Goal: Information Seeking & Learning: Compare options

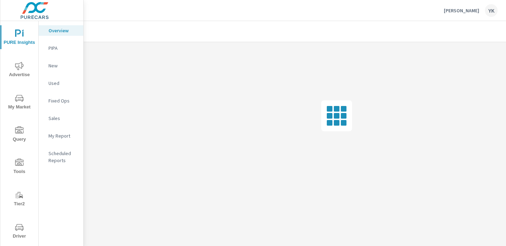
click at [59, 137] on p "My Report" at bounding box center [62, 135] width 29 height 7
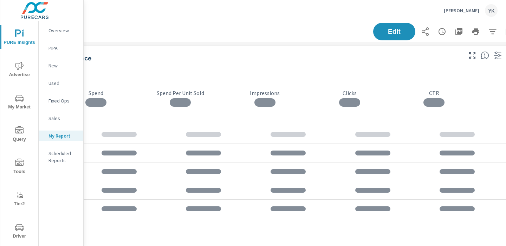
scroll to position [0, 98]
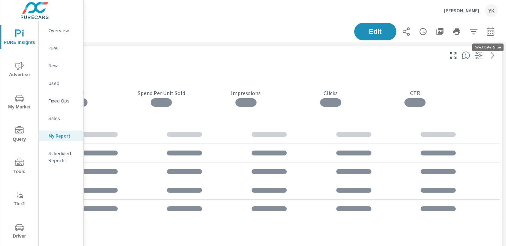
click at [496, 34] on button "button" at bounding box center [490, 32] width 14 height 14
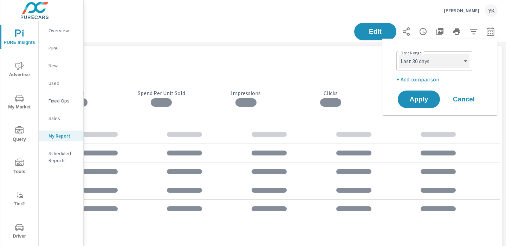
click at [444, 64] on select "Custom [DATE] Last week Last 7 days Last 14 days Last 30 days Last 45 days Last…" at bounding box center [434, 61] width 70 height 14
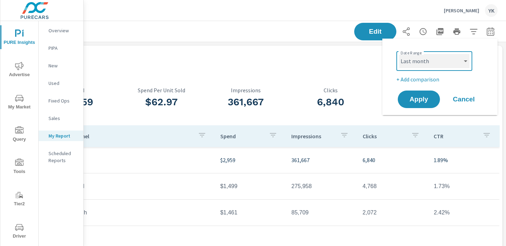
click at [399, 54] on select "Custom [DATE] Last week Last 7 days Last 14 days Last 30 days Last 45 days Last…" at bounding box center [434, 61] width 70 height 14
select select "Last month"
click at [419, 79] on p "+ Add comparison" at bounding box center [441, 79] width 90 height 8
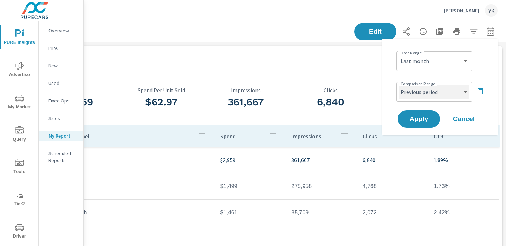
click at [416, 91] on select "Custom Previous period Previous month Previous year" at bounding box center [434, 92] width 70 height 14
click at [399, 85] on select "Custom Previous period Previous month Previous year" at bounding box center [434, 92] width 70 height 14
select select "Previous month"
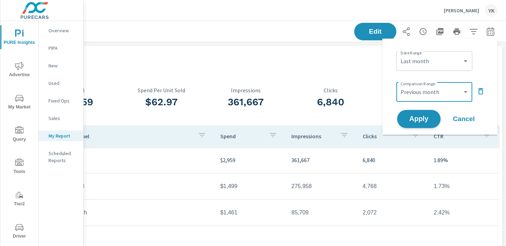
click at [416, 123] on button "Apply" at bounding box center [419, 119] width 44 height 18
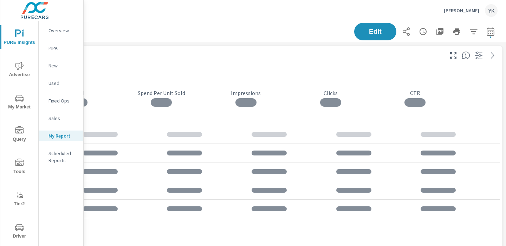
click at [397, 33] on div "Edit" at bounding box center [425, 32] width 143 height 18
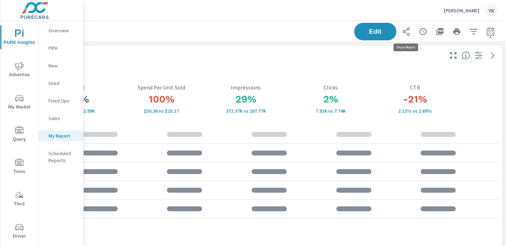
click at [404, 32] on icon "button" at bounding box center [405, 31] width 7 height 8
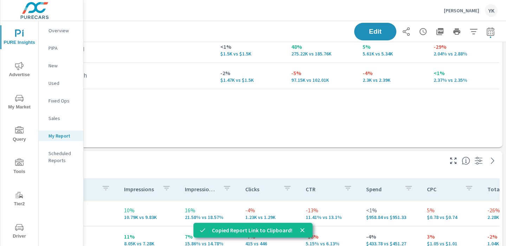
scroll to position [137, 38]
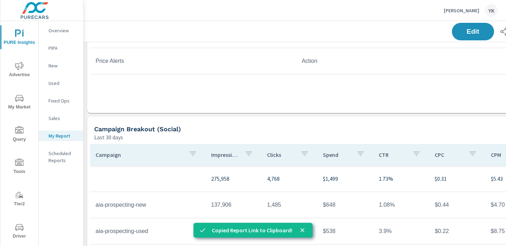
scroll to position [1141, 98]
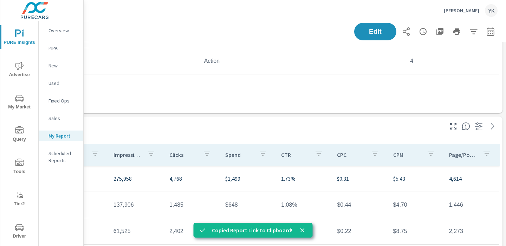
click at [410, 31] on icon "button" at bounding box center [406, 31] width 8 height 8
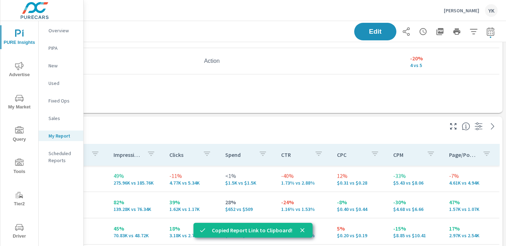
click at [406, 34] on icon "button" at bounding box center [406, 31] width 8 height 8
click at [406, 33] on icon "button" at bounding box center [405, 31] width 7 height 8
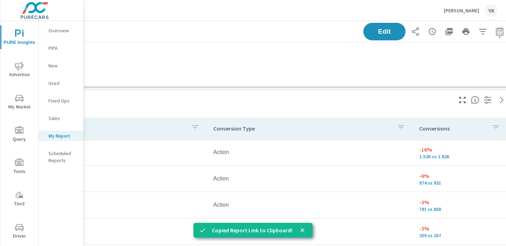
scroll to position [589, 89]
